Goal: Transaction & Acquisition: Purchase product/service

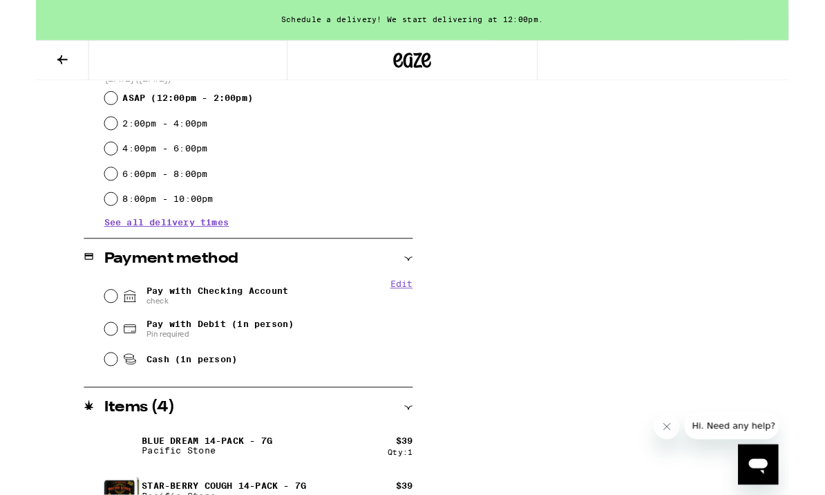
scroll to position [396, 0]
click at [84, 330] on input "Pay with Checking Account check" at bounding box center [82, 324] width 14 height 14
radio input "true"
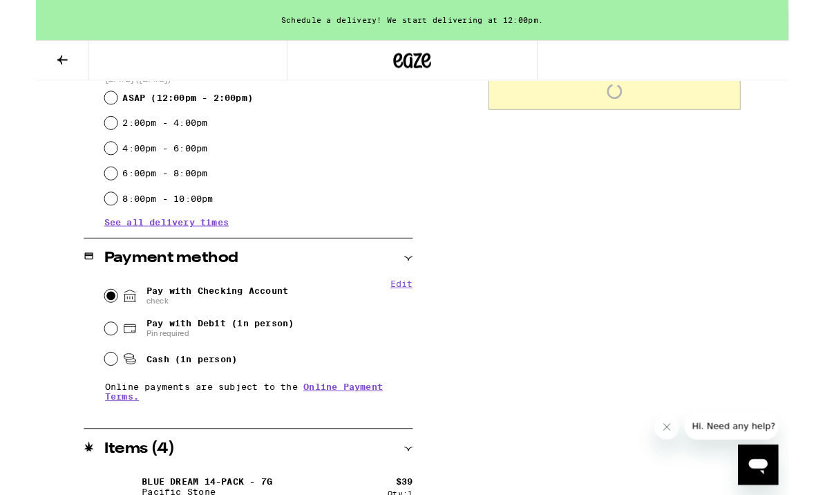
click at [32, 64] on icon at bounding box center [29, 65] width 17 height 17
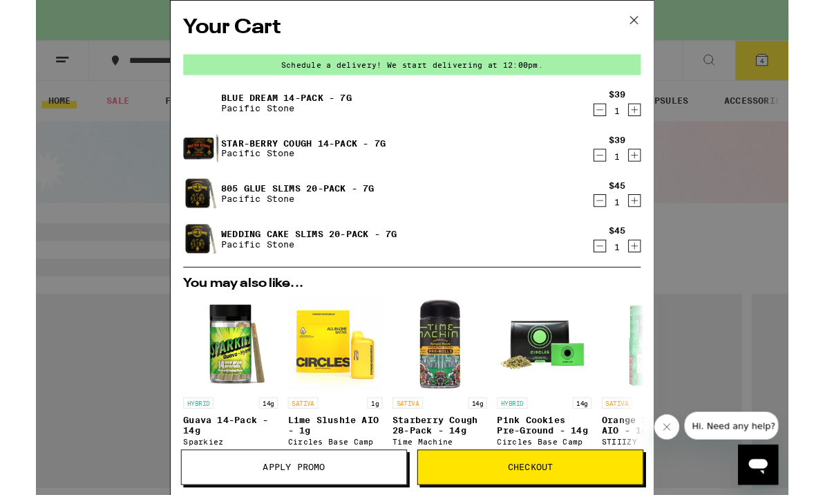
click at [72, 395] on div "Your Cart Schedule a delivery! We start delivering at 12:00pm. Blue Dream 14-Pa…" at bounding box center [412, 271] width 825 height 543
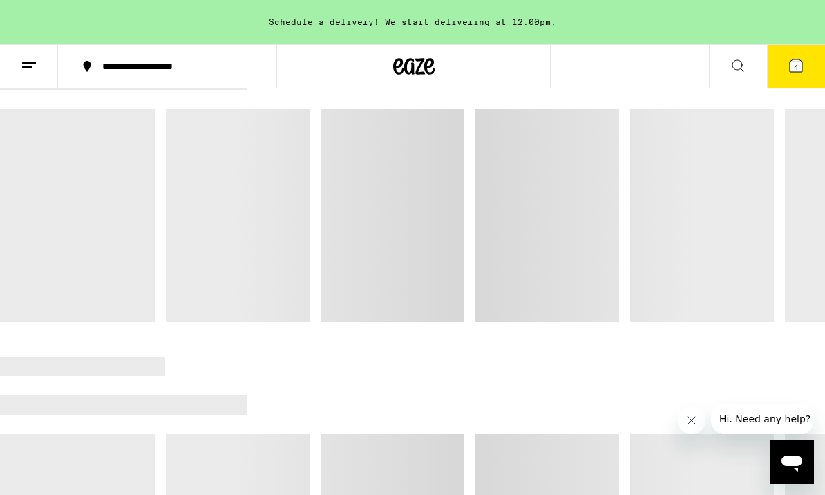
scroll to position [212, 0]
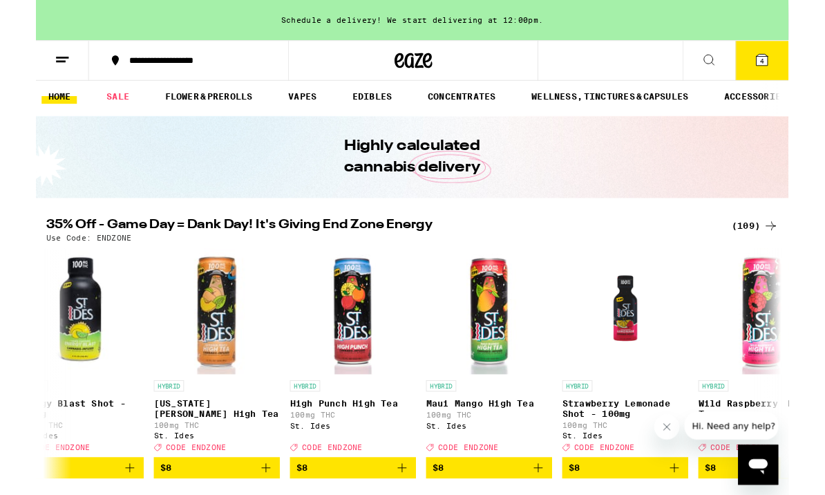
scroll to position [0, 1996]
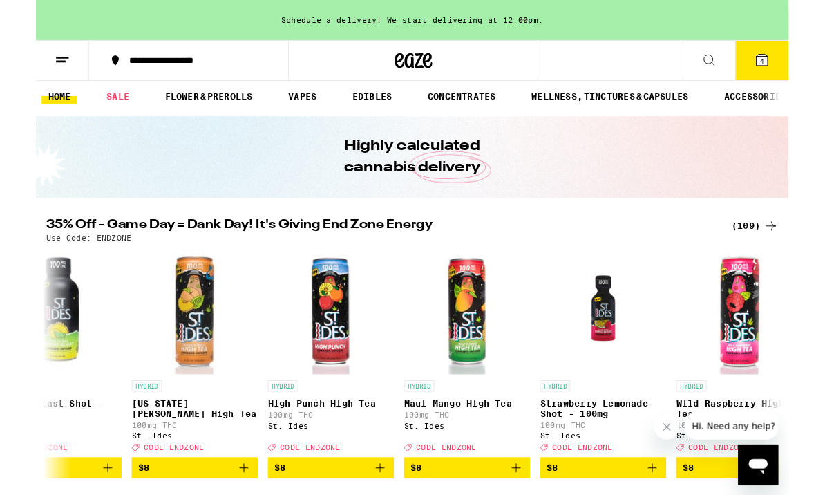
click at [805, 66] on button "4" at bounding box center [796, 66] width 58 height 43
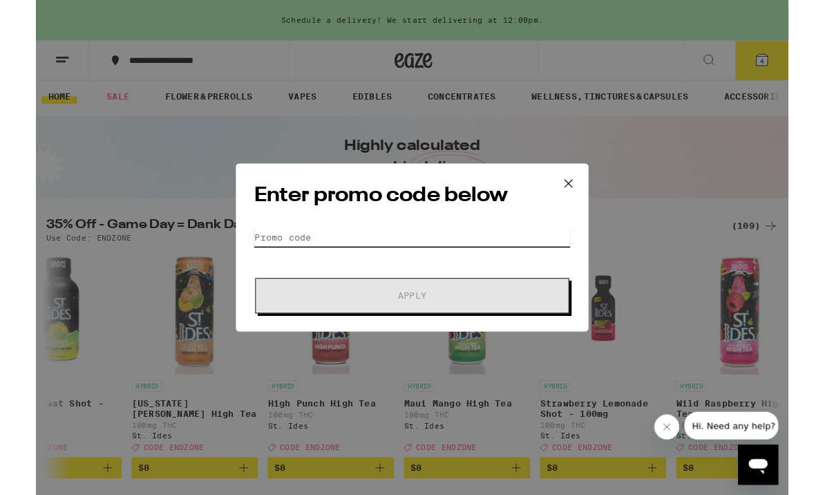
click at [451, 255] on input "Promo Code" at bounding box center [412, 260] width 347 height 21
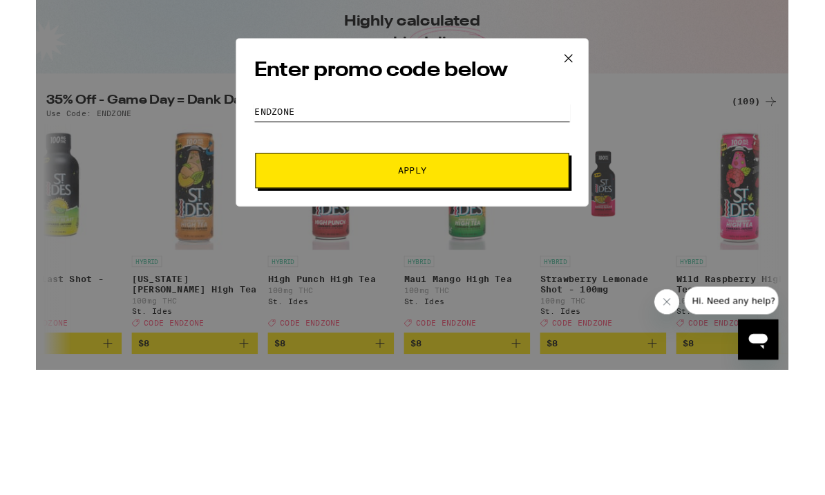
type input "Endzone"
click at [311, 319] on span "Apply" at bounding box center [412, 324] width 249 height 10
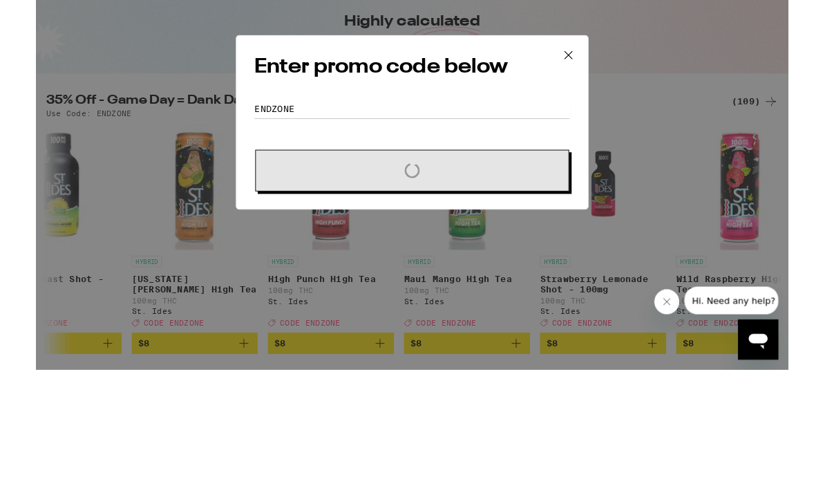
scroll to position [142, 0]
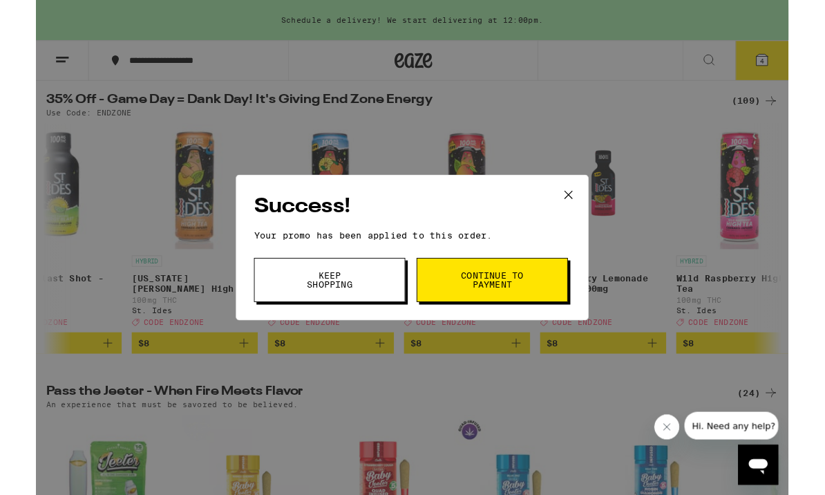
click at [639, 395] on div "Success! Your promo has been applied to this order. Promo Code Endzone Keep Sho…" at bounding box center [412, 271] width 825 height 543
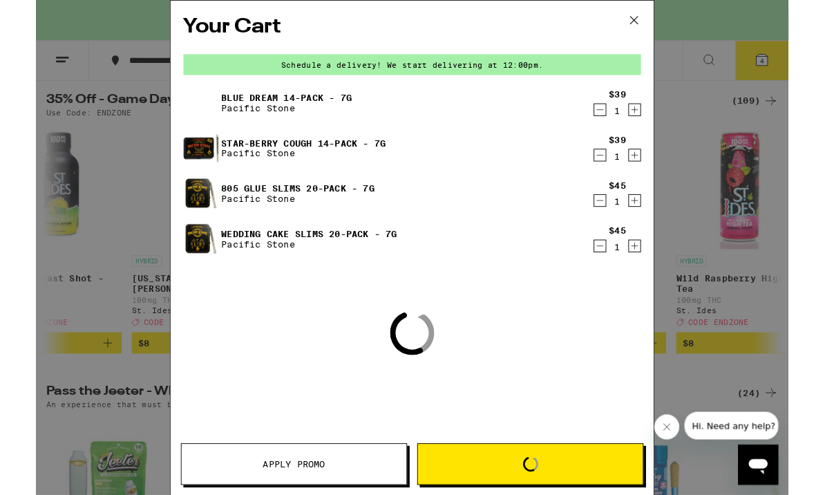
scroll to position [6, 0]
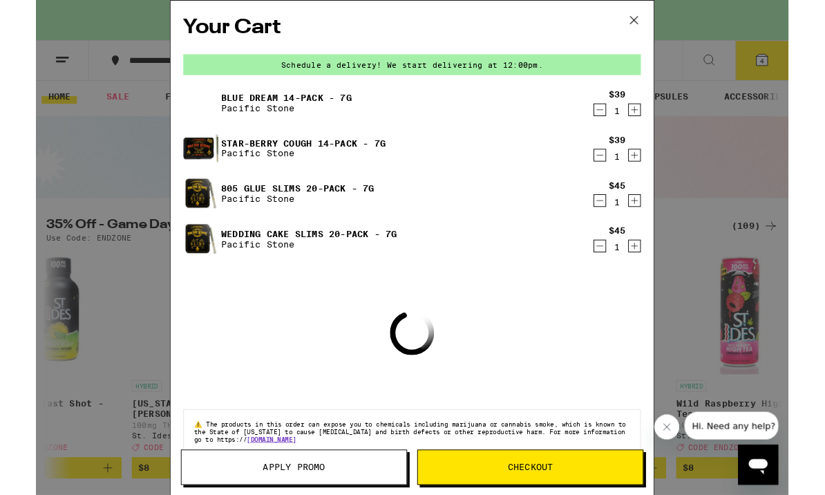
click at [668, 35] on button at bounding box center [656, 23] width 43 height 44
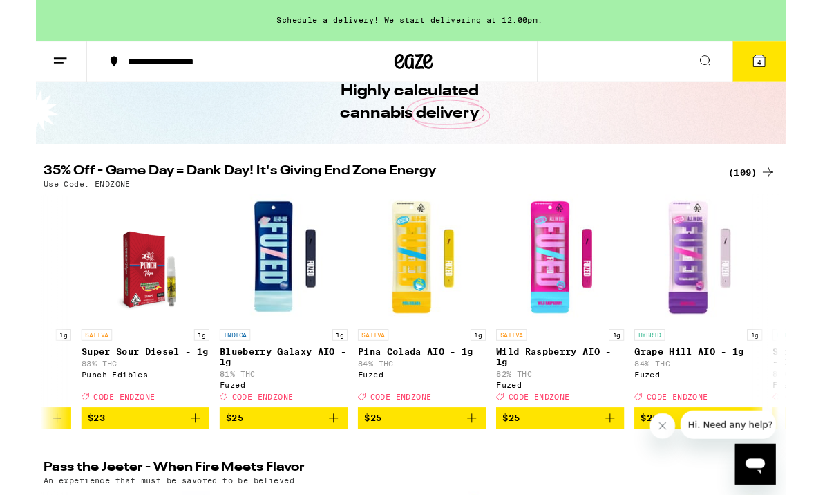
scroll to position [0, 8313]
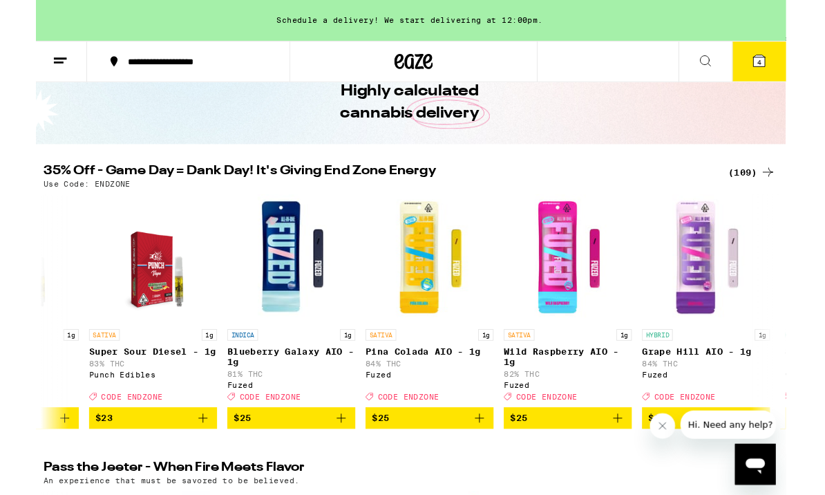
click at [559, 301] on img "Open page for Wild Raspberry AIO - 1g from Fuzed" at bounding box center [577, 279] width 138 height 138
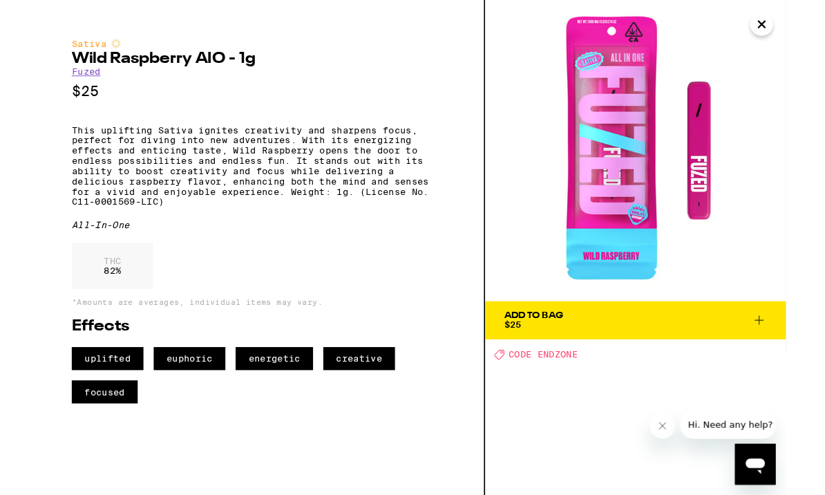
click at [664, 353] on span "Add To Bag $25" at bounding box center [650, 345] width 283 height 19
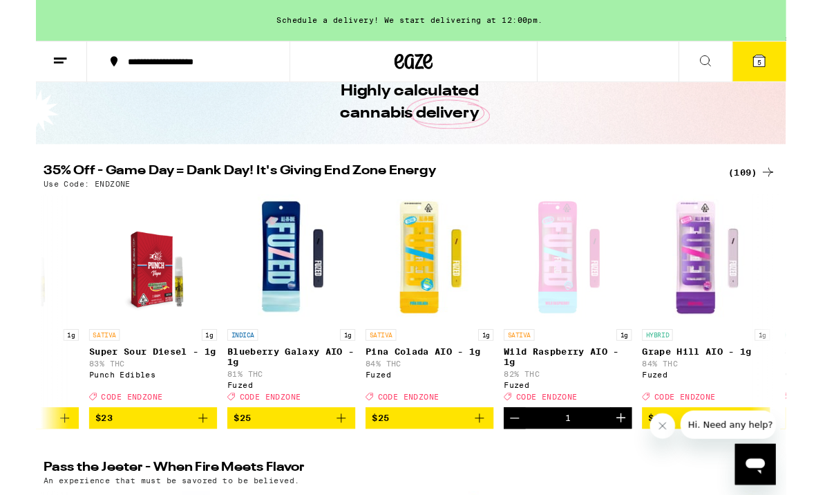
click at [787, 57] on icon at bounding box center [784, 65] width 17 height 17
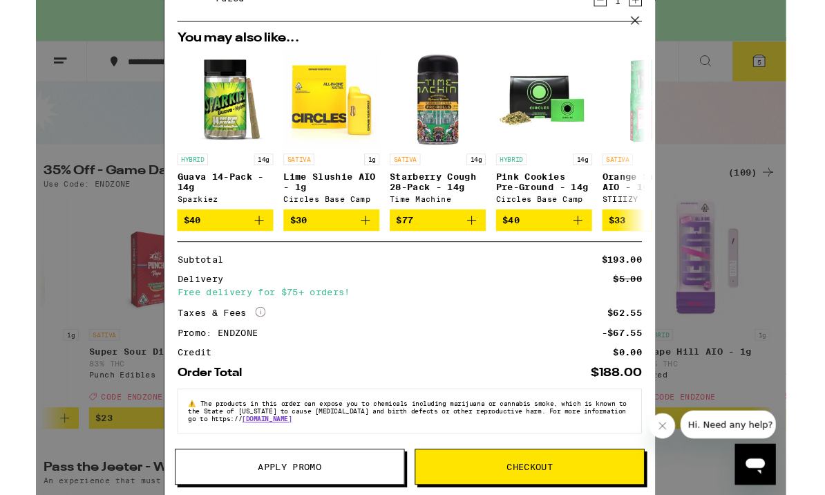
scroll to position [334, 0]
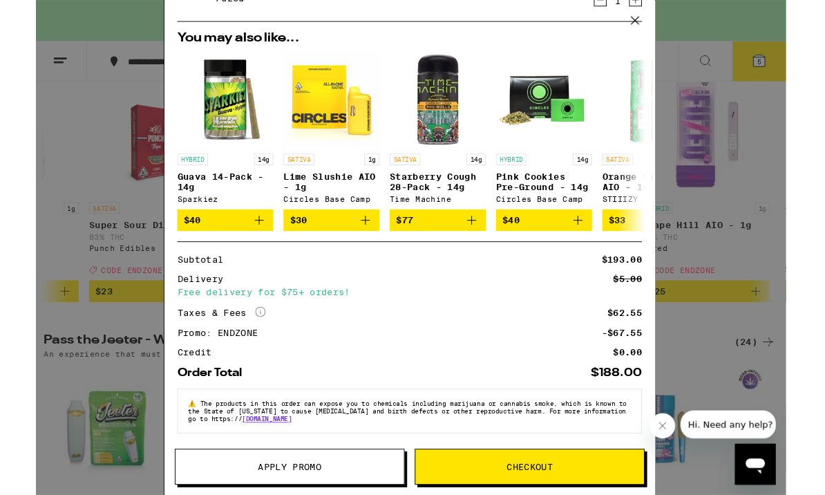
click at [525, 494] on span "Checkout" at bounding box center [537, 504] width 50 height 10
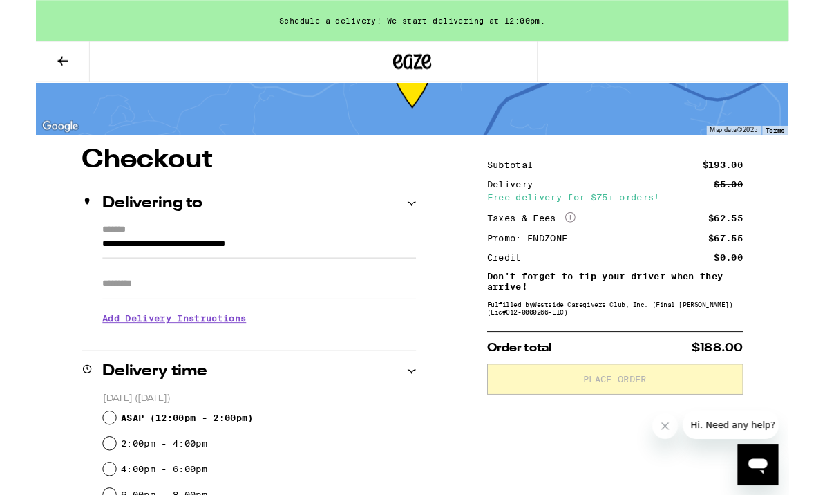
scroll to position [70, 0]
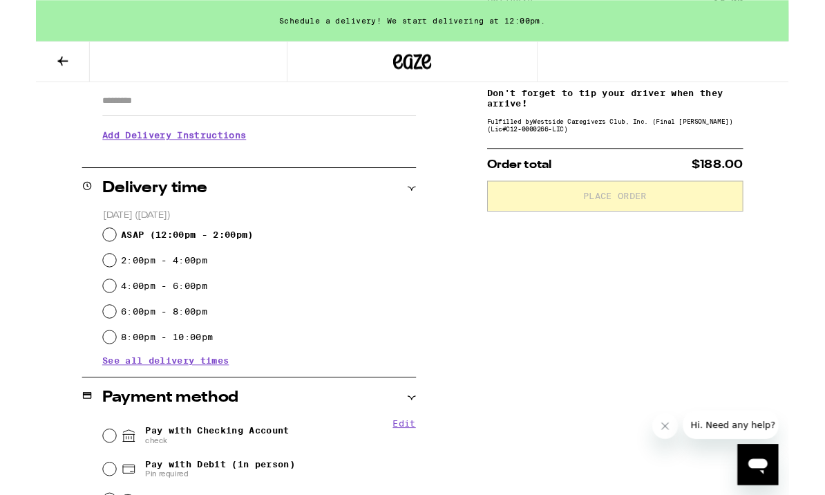
click at [238, 473] on span "check" at bounding box center [196, 475] width 156 height 11
click at [86, 473] on input "Pay with Checking Account check" at bounding box center [80, 470] width 14 height 14
radio input "true"
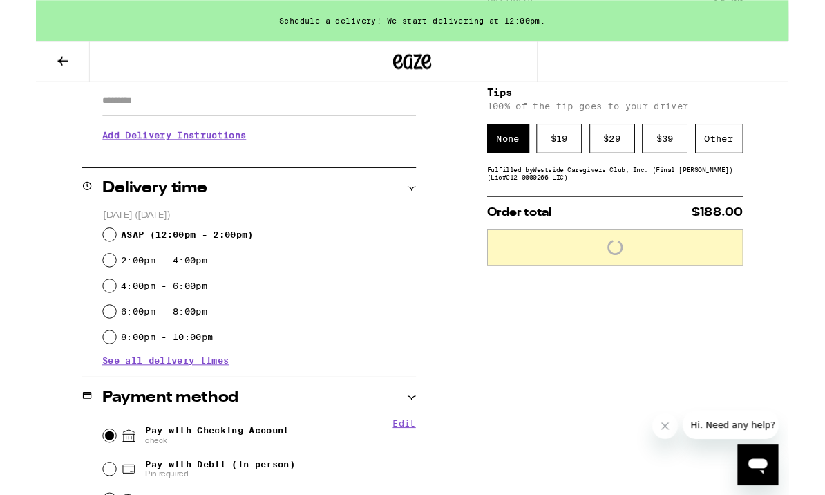
scroll to position [250, 0]
click at [750, 158] on div "Other" at bounding box center [738, 149] width 52 height 32
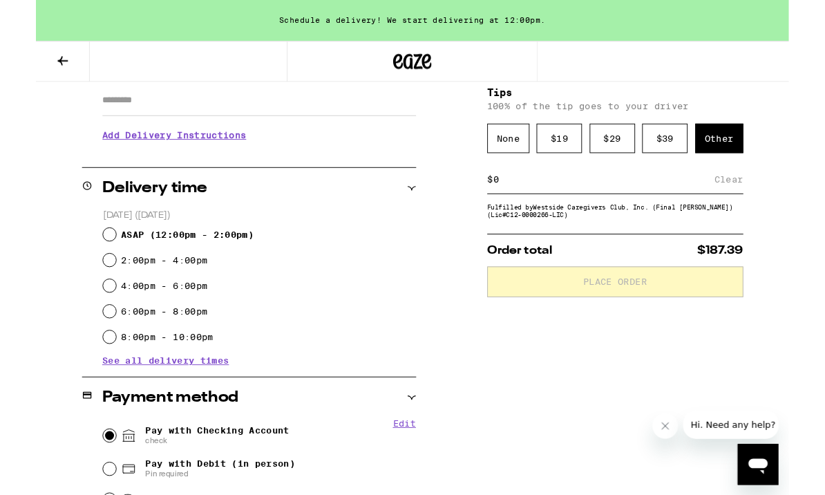
type input "2"
type input "22"
click at [764, 204] on div "Save" at bounding box center [751, 193] width 25 height 30
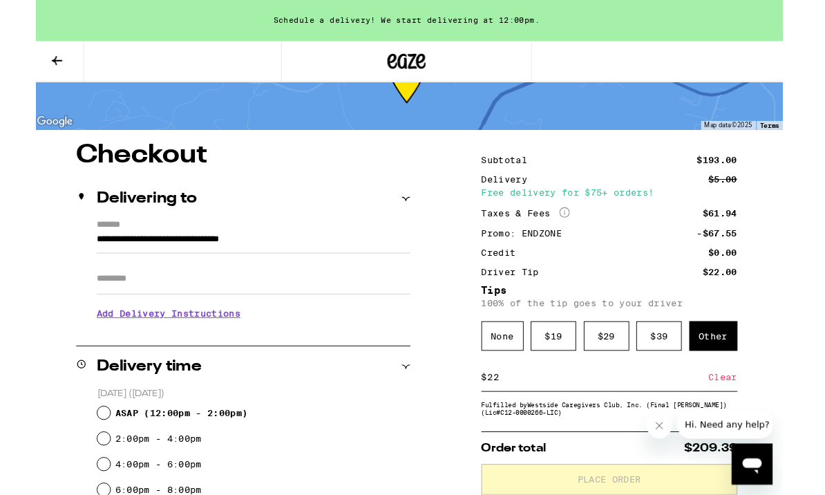
scroll to position [58, 0]
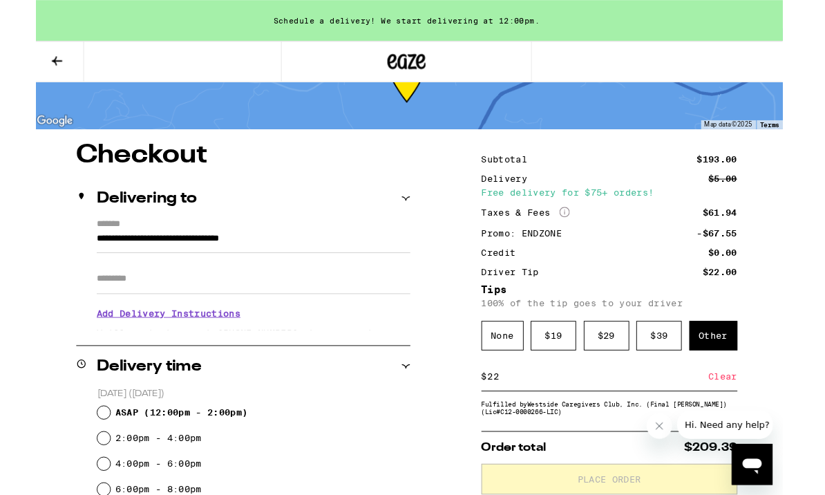
click at [64, 453] on div "Today (September 21) ASAP ( 12:00pm - 2:00pm ) 2:00pm - 4:00pm 4:00pm - 6:00pm …" at bounding box center [230, 502] width 361 height 169
click at [75, 460] on div "2:00pm - 4:00pm" at bounding box center [242, 473] width 338 height 28
click at [82, 447] on input "ASAP ( 12:00pm - 2:00pm )" at bounding box center [80, 445] width 14 height 14
radio input "true"
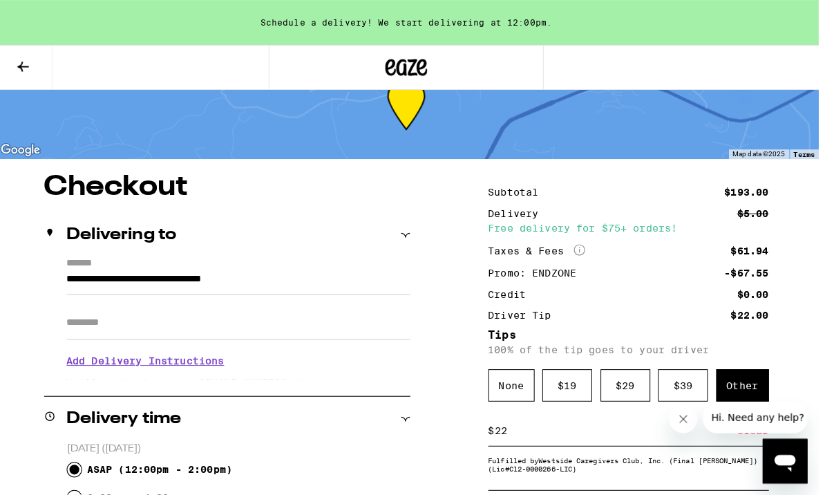
scroll to position [0, 0]
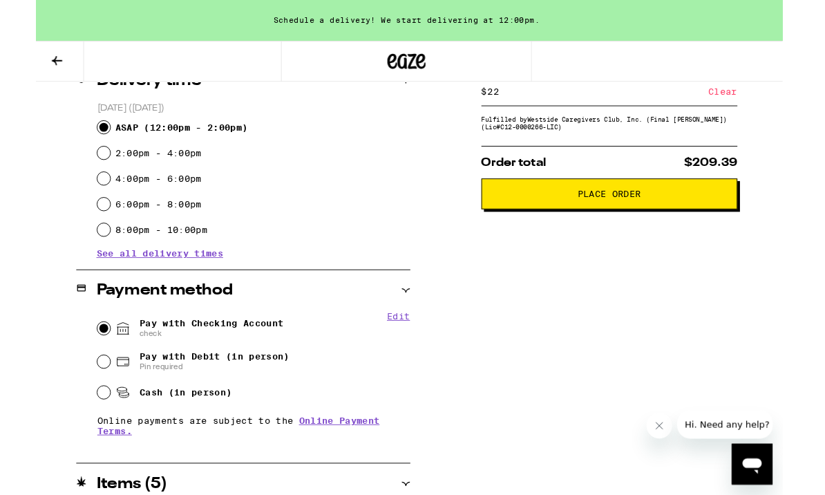
click at [724, 214] on span "Place Order" at bounding box center [625, 210] width 253 height 10
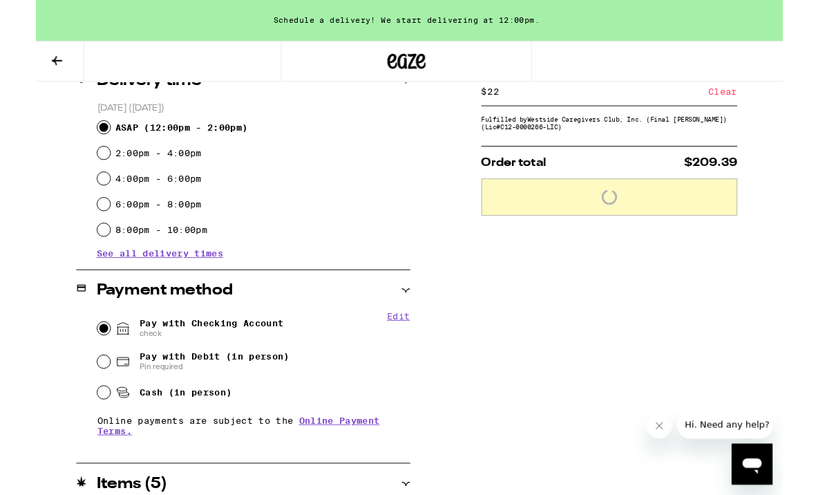
scroll to position [366, 0]
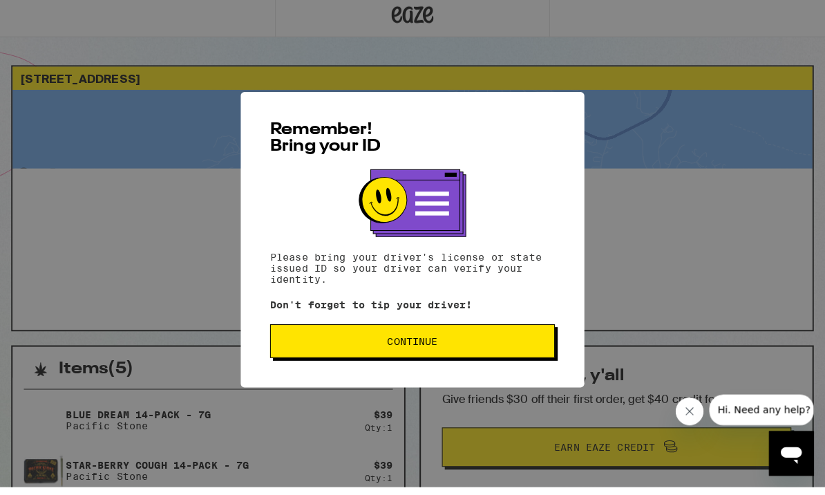
click at [442, 330] on button "Continue" at bounding box center [406, 343] width 281 height 33
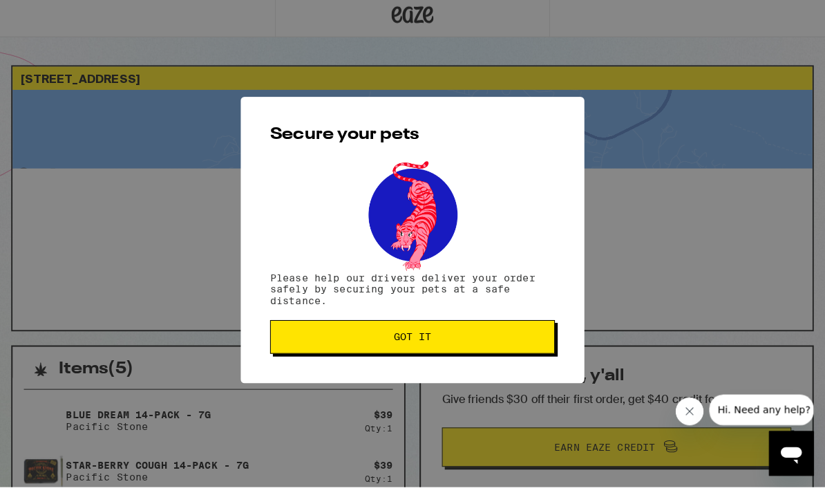
click at [407, 370] on div "Secure your pets Please help our drivers deliver your order safely by securing …" at bounding box center [406, 244] width 339 height 282
click at [393, 335] on span "Got it" at bounding box center [406, 340] width 37 height 10
